Goal: Use online tool/utility: Utilize a website feature to perform a specific function

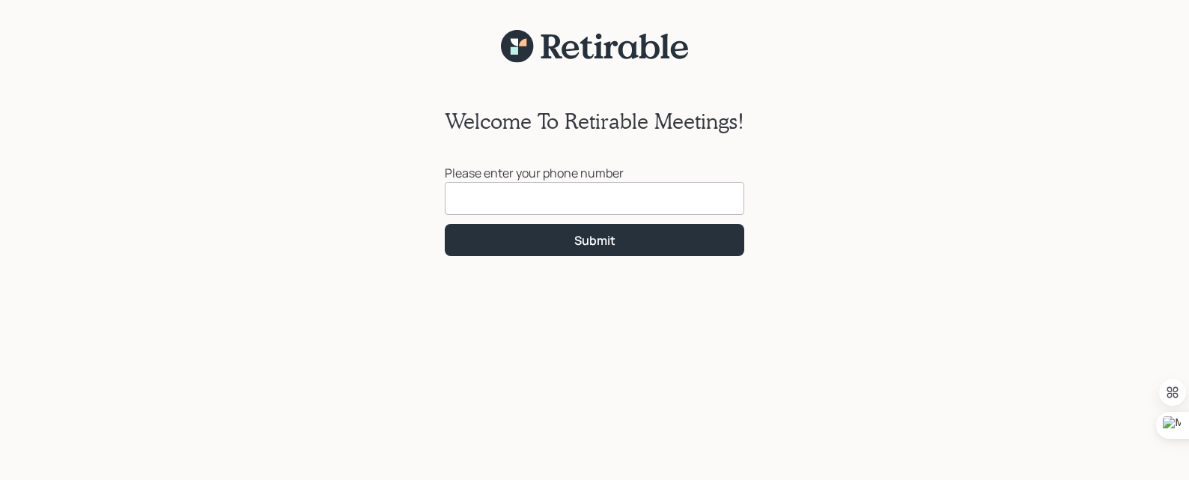
click at [523, 198] on input at bounding box center [594, 198] width 299 height 33
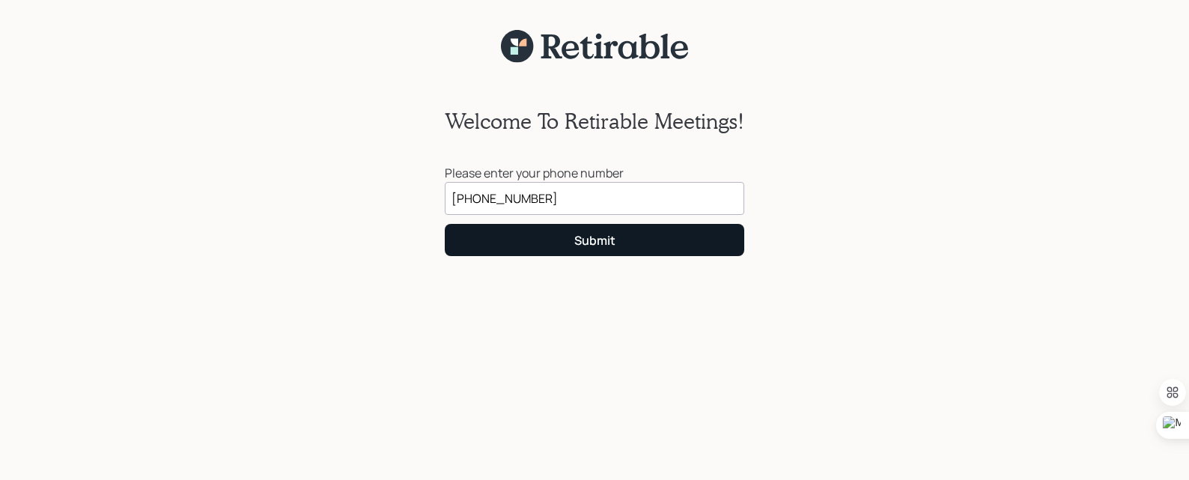
type input "[PHONE_NUMBER]"
click at [609, 238] on div "Submit" at bounding box center [594, 240] width 41 height 16
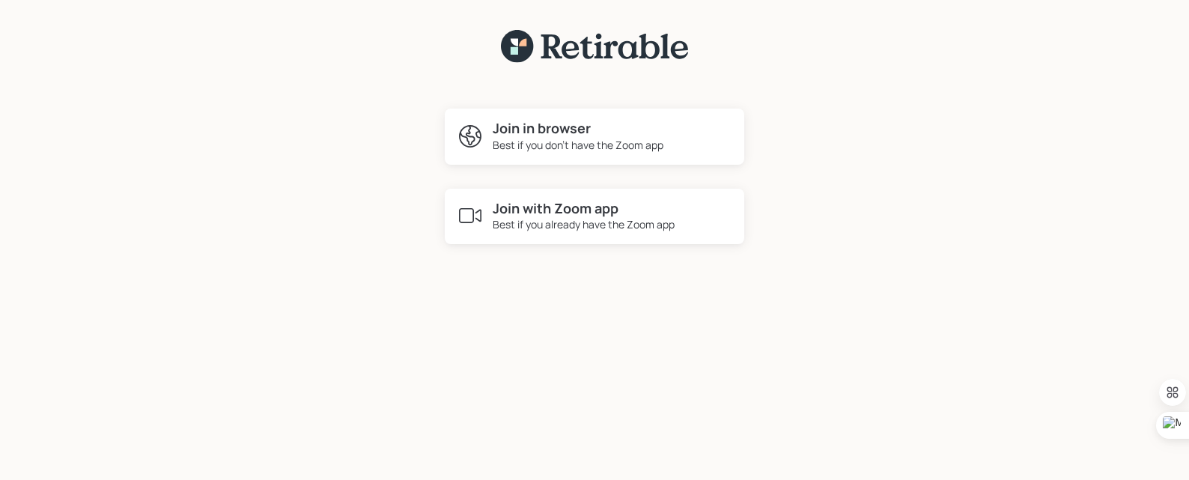
click at [552, 138] on div "Best if you don't have the Zoom app" at bounding box center [578, 145] width 171 height 16
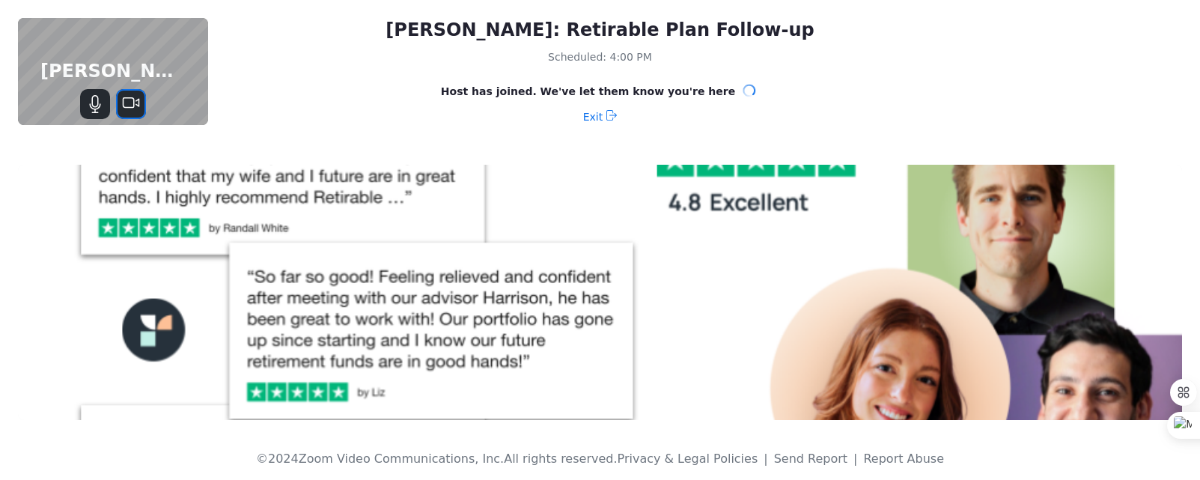
click at [124, 105] on icon "Stop Video" at bounding box center [131, 104] width 18 height 18
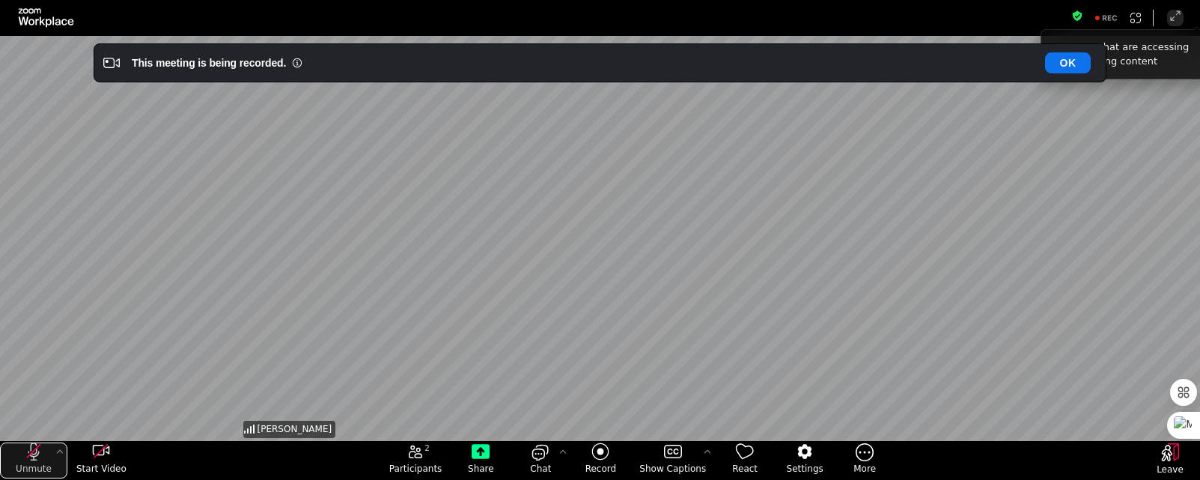
click at [36, 454] on icon "unmute my microphone" at bounding box center [34, 452] width 18 height 18
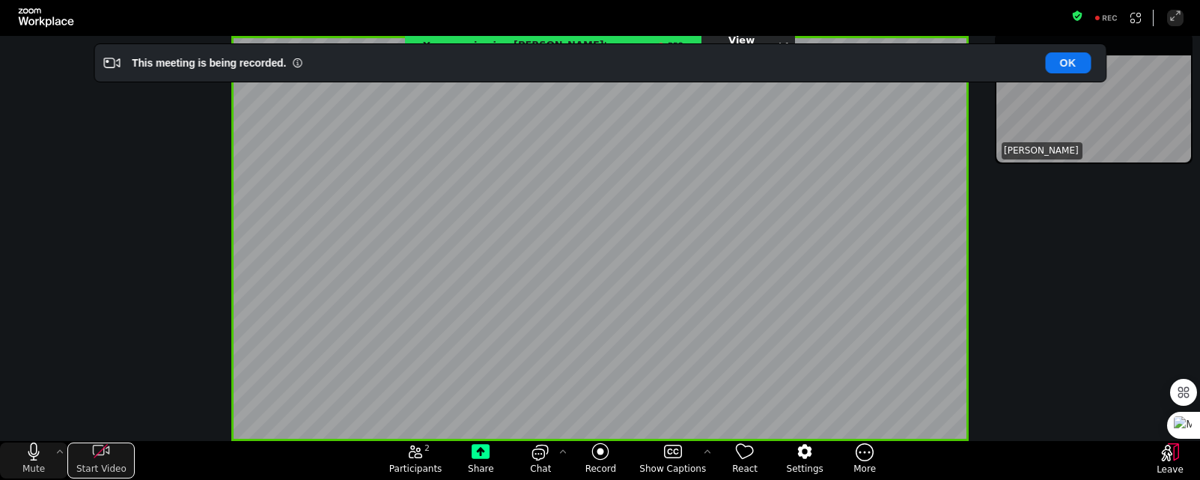
click at [95, 452] on icon "start my video" at bounding box center [101, 452] width 18 height 18
